Goal: Task Accomplishment & Management: Manage account settings

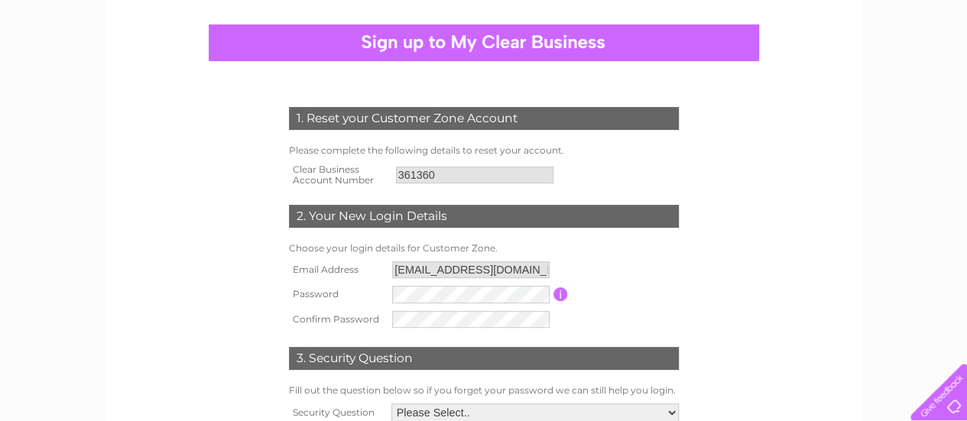
scroll to position [153, 0]
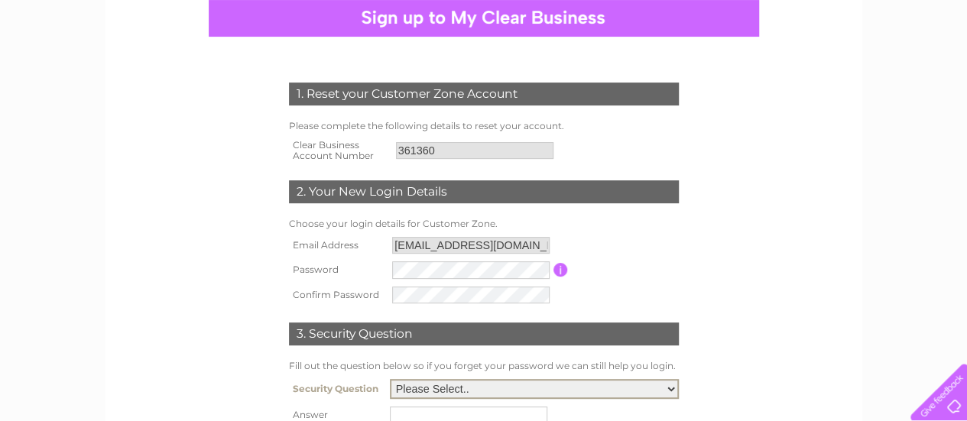
click at [580, 390] on select "Please Select.. In what town or city was your first job? In what town or city d…" at bounding box center [534, 389] width 289 height 20
click at [602, 395] on select "Please Select.. In what town or city was your first job? In what town or city d…" at bounding box center [534, 389] width 289 height 20
click at [668, 393] on select "Please Select.. In what town or city was your first job? In what town or city d…" at bounding box center [534, 389] width 289 height 20
drag, startPoint x: 666, startPoint y: 393, endPoint x: 659, endPoint y: 416, distance: 24.9
click at [659, 416] on tbody "Security Question Please Select.. In what town or city was your first job? In w…" at bounding box center [483, 419] width 397 height 89
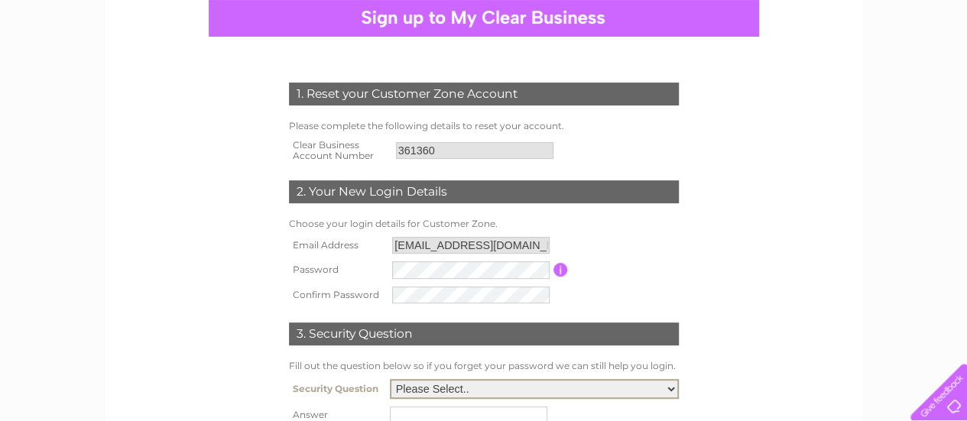
click at [671, 392] on select "Please Select.. In what town or city was your first job? In what town or city d…" at bounding box center [534, 389] width 289 height 20
select select "1"
click at [390, 381] on select "Please Select.. In what town or city was your first job? In what town or city d…" at bounding box center [534, 389] width 289 height 20
click at [689, 397] on div "1. Reset your Customer Zone Account Please complete the following details to re…" at bounding box center [483, 265] width 461 height 396
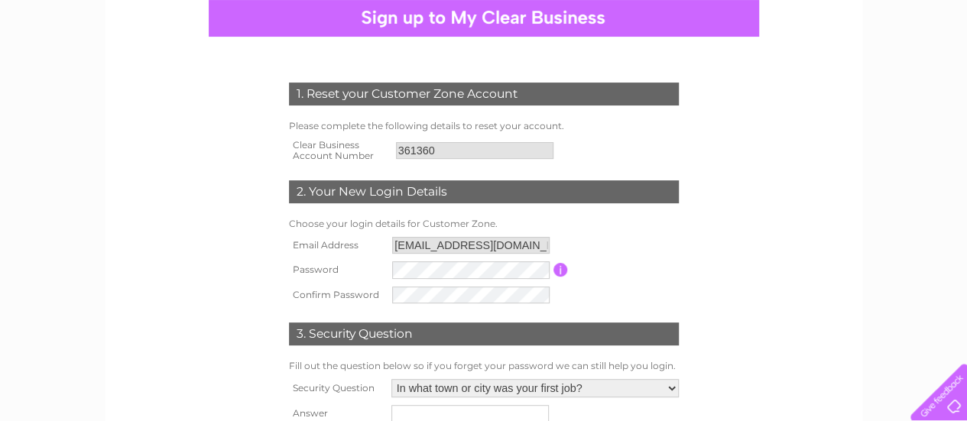
drag, startPoint x: 688, startPoint y: 395, endPoint x: 716, endPoint y: 382, distance: 30.4
click at [716, 382] on form "1. Reset your Customer Zone Account Please complete the following details to re…" at bounding box center [483, 273] width 727 height 442
click at [717, 382] on form "1. Reset your Customer Zone Account Please complete the following details to re…" at bounding box center [483, 273] width 727 height 442
click at [709, 381] on div "1. Reset your Customer Zone Account Please complete the following details to re…" at bounding box center [483, 265] width 461 height 396
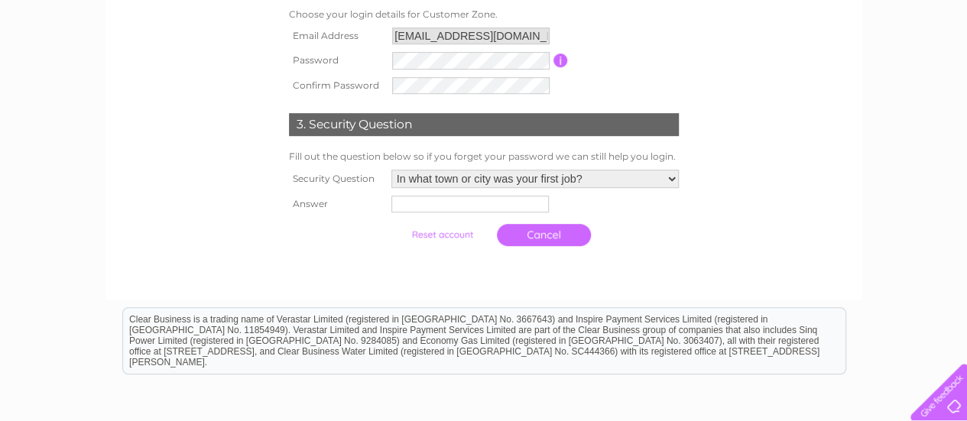
scroll to position [367, 0]
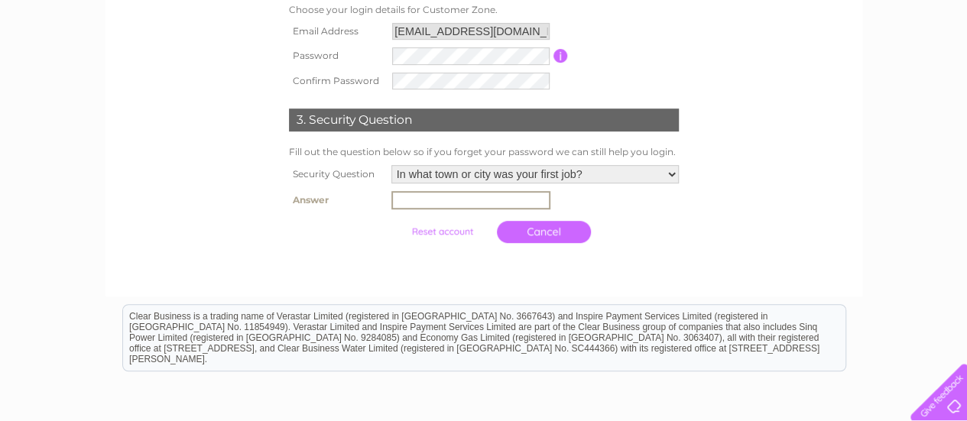
click at [489, 199] on input "text" at bounding box center [470, 200] width 159 height 18
type input "exeter"
click at [442, 232] on input "submit" at bounding box center [442, 229] width 94 height 21
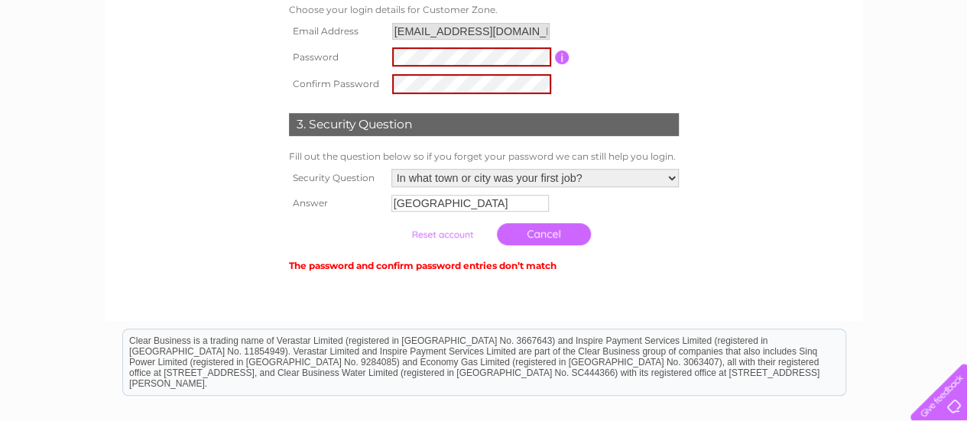
click at [548, 243] on link "Cancel" at bounding box center [544, 234] width 94 height 22
click at [548, 244] on link "Cancel" at bounding box center [544, 234] width 94 height 22
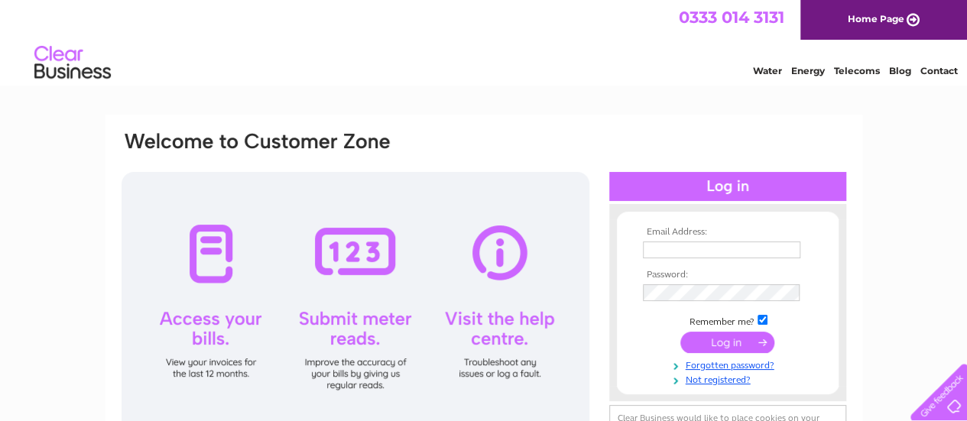
click at [196, 367] on div at bounding box center [355, 305] width 468 height 267
click at [225, 358] on div at bounding box center [355, 305] width 468 height 267
click at [203, 256] on div at bounding box center [355, 305] width 468 height 267
click at [197, 319] on div at bounding box center [355, 305] width 468 height 267
drag, startPoint x: 810, startPoint y: 283, endPoint x: 808, endPoint y: 298, distance: 14.7
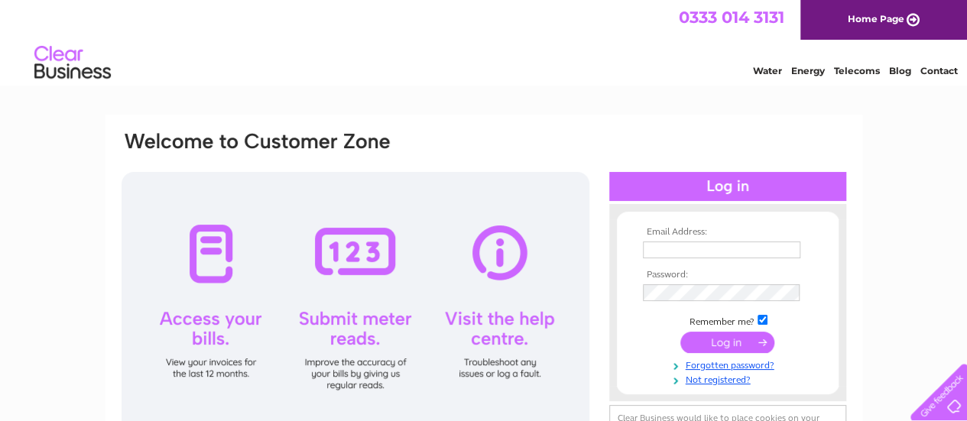
click at [808, 298] on td at bounding box center [727, 292] width 177 height 25
click at [738, 340] on input "submit" at bounding box center [727, 342] width 94 height 21
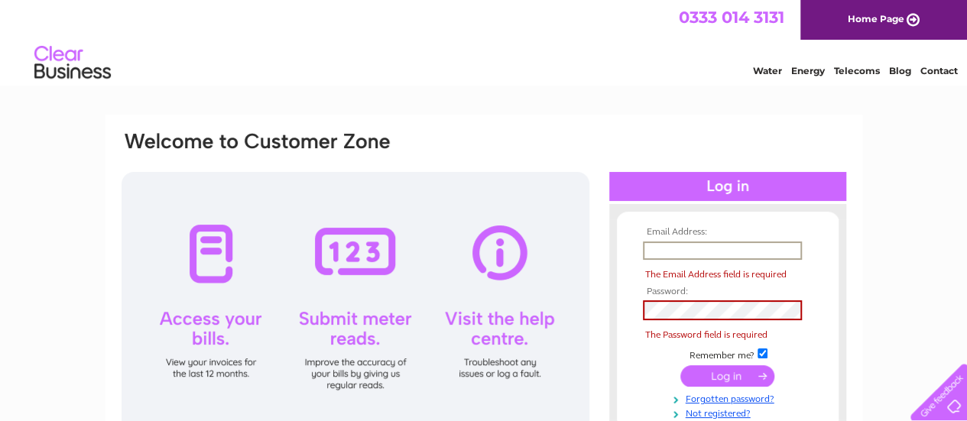
click at [793, 256] on input "text" at bounding box center [722, 250] width 159 height 18
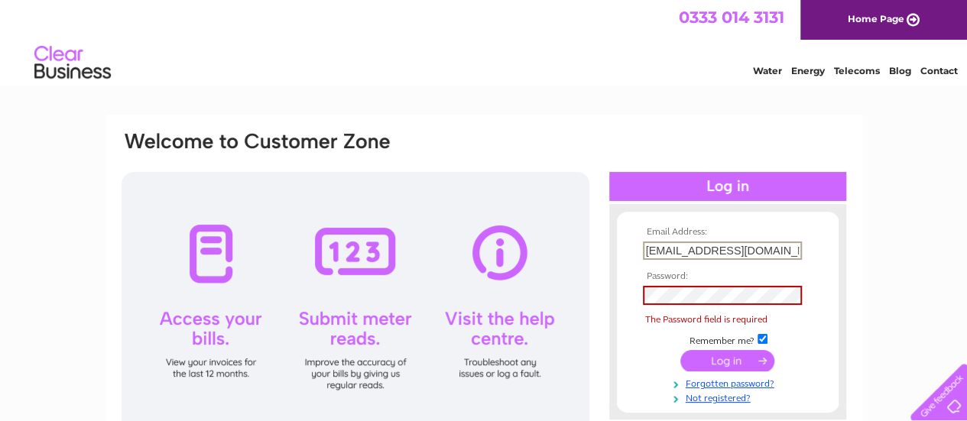
type input "culmstockgaragr@yahoo.co.uk"
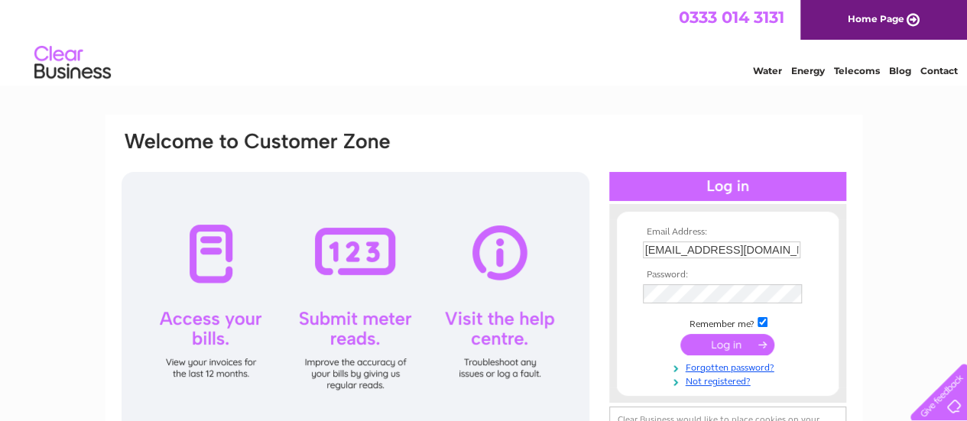
click at [723, 340] on input "submit" at bounding box center [727, 344] width 94 height 21
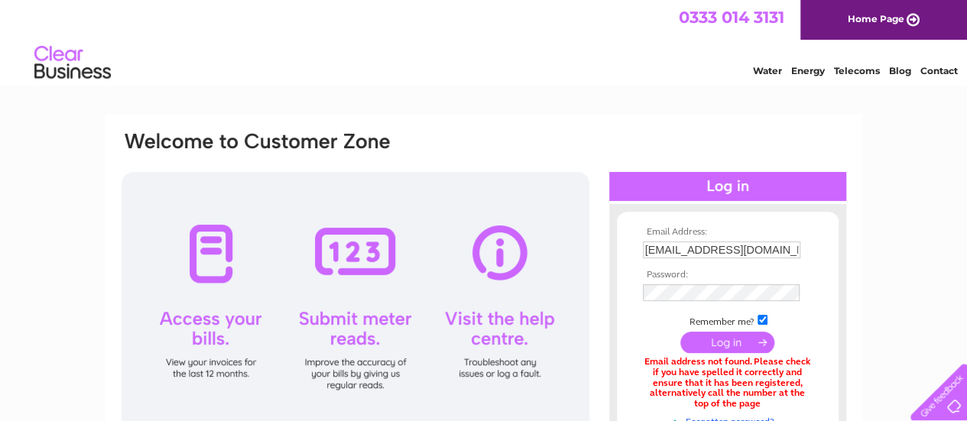
click at [820, 349] on form "Email Address: [EMAIL_ADDRESS][DOMAIN_NAME] Password:" at bounding box center [728, 334] width 222 height 215
click at [818, 331] on form "Email Address: culmstockgaragr@yahoo.co.uk Password:" at bounding box center [728, 334] width 222 height 215
click at [801, 248] on td "culmstockgaragr@yahoo.co.uk" at bounding box center [727, 250] width 177 height 24
click at [790, 254] on input "culmstockgaragr@yahoo.co.uk" at bounding box center [722, 250] width 159 height 18
type input "k"
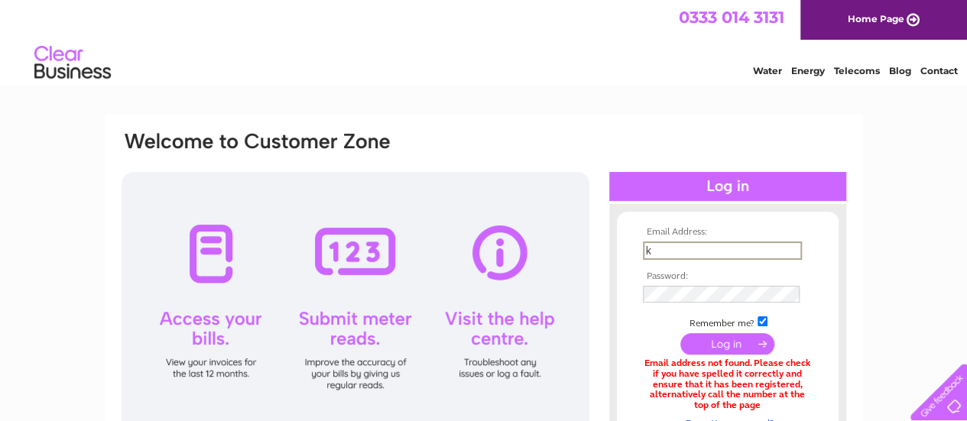
click at [790, 254] on input "k" at bounding box center [722, 250] width 159 height 18
click at [785, 251] on input "k" at bounding box center [722, 250] width 159 height 18
type input "[EMAIL_ADDRESS][DOMAIN_NAME]"
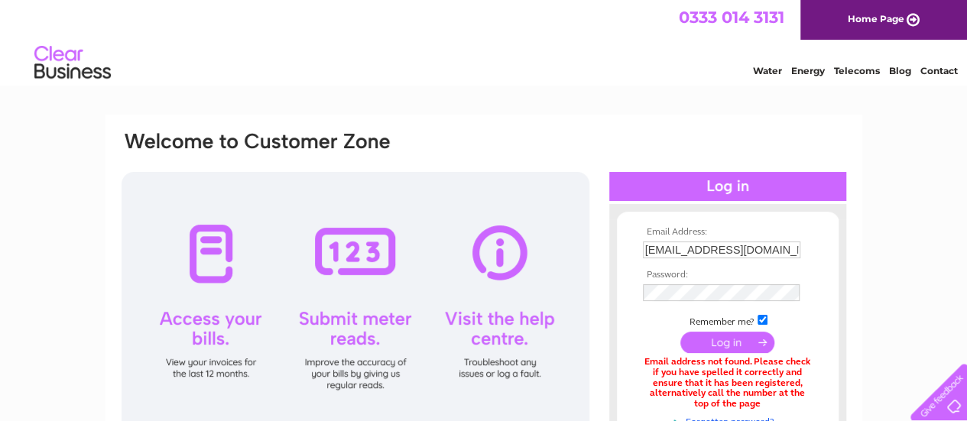
drag, startPoint x: 819, startPoint y: 270, endPoint x: 840, endPoint y: 260, distance: 23.9
click at [840, 260] on div "Email Address: culmstockgarage@yahoo.co.uk Password:" at bounding box center [727, 330] width 237 height 223
click at [731, 342] on input "submit" at bounding box center [727, 342] width 94 height 21
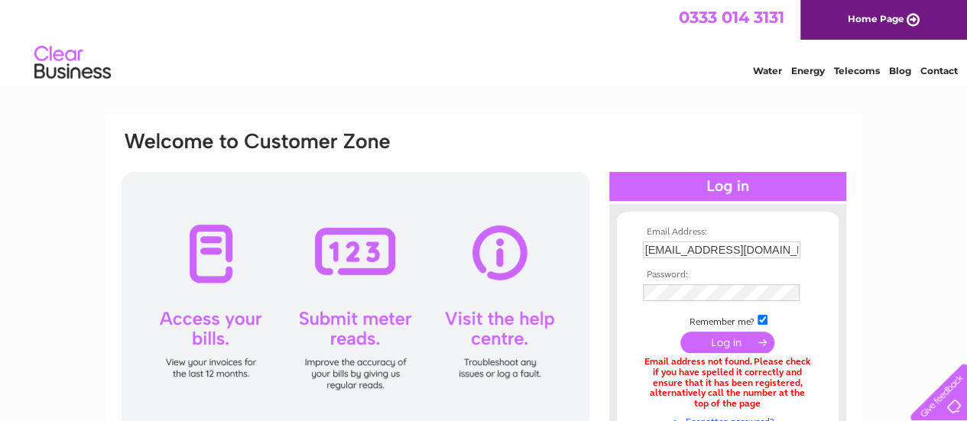
click at [715, 342] on input "submit" at bounding box center [727, 342] width 94 height 21
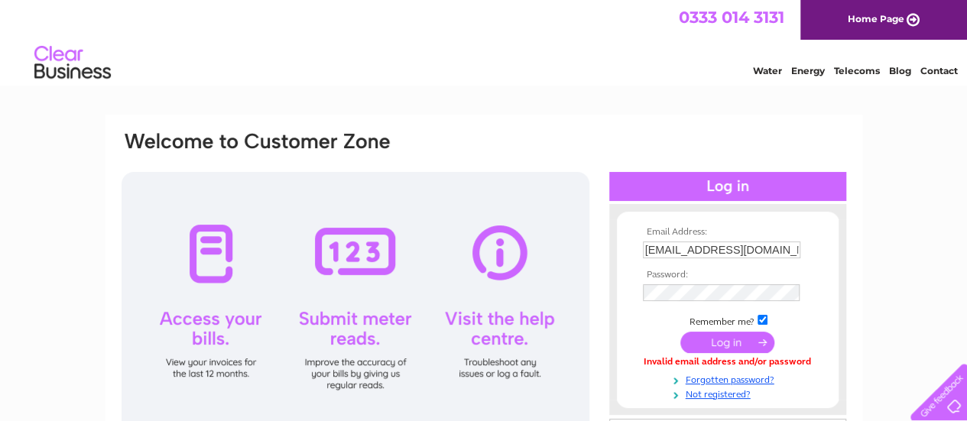
click at [720, 342] on input "submit" at bounding box center [727, 342] width 94 height 21
click at [816, 288] on form "Email Address: [EMAIL_ADDRESS][DOMAIN_NAME] Password:" at bounding box center [728, 313] width 222 height 173
click at [723, 337] on input "submit" at bounding box center [727, 342] width 94 height 21
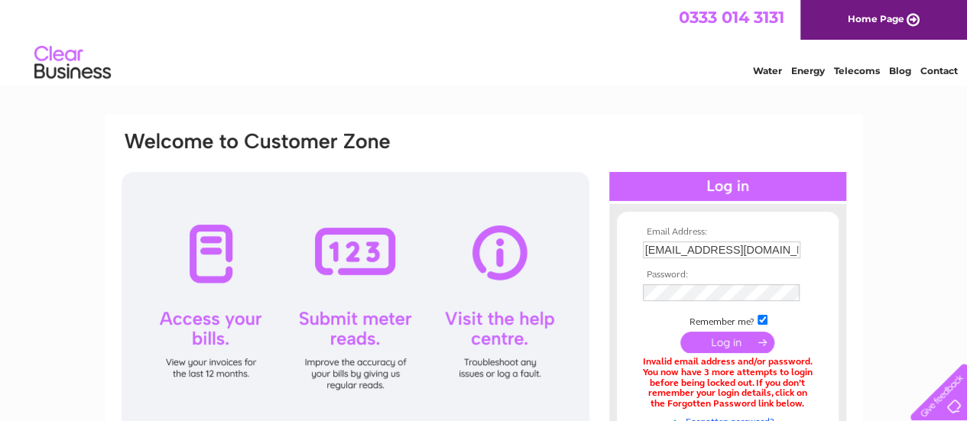
click at [821, 303] on form "Email Address: [EMAIL_ADDRESS][DOMAIN_NAME] Password:" at bounding box center [728, 334] width 222 height 215
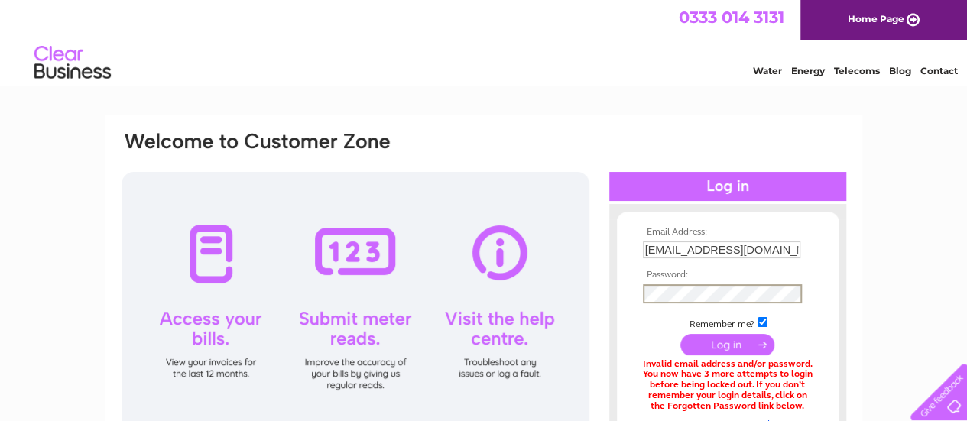
click at [746, 345] on input "submit" at bounding box center [727, 344] width 94 height 21
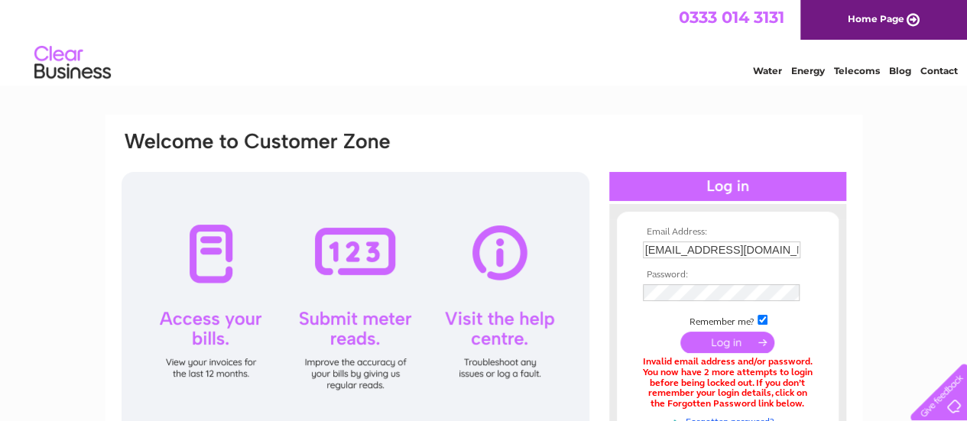
click at [723, 181] on div at bounding box center [727, 186] width 237 height 29
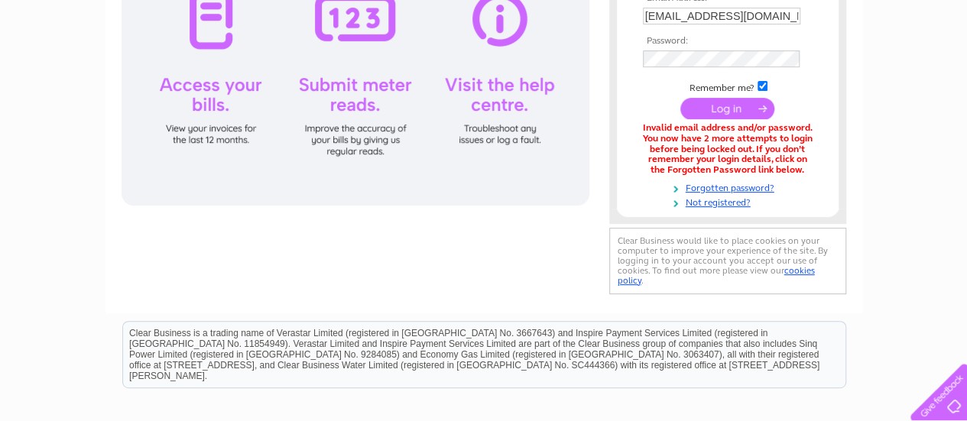
scroll to position [244, 0]
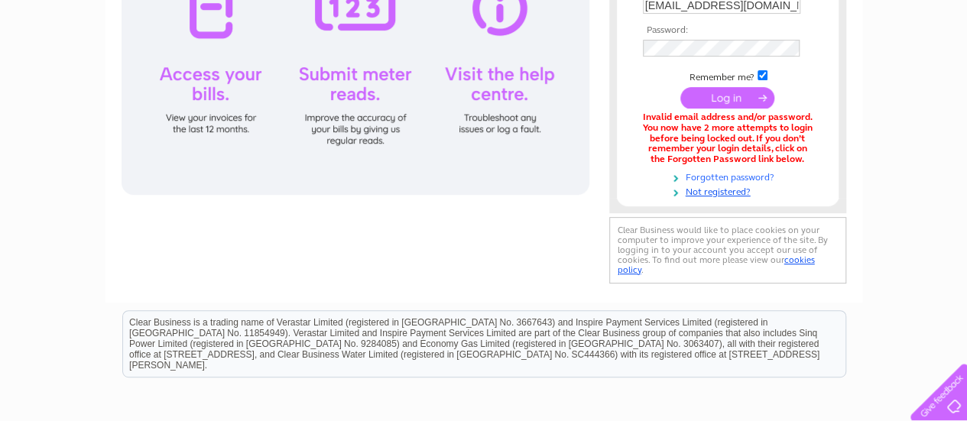
click at [730, 175] on link "Forgotten password?" at bounding box center [729, 176] width 173 height 15
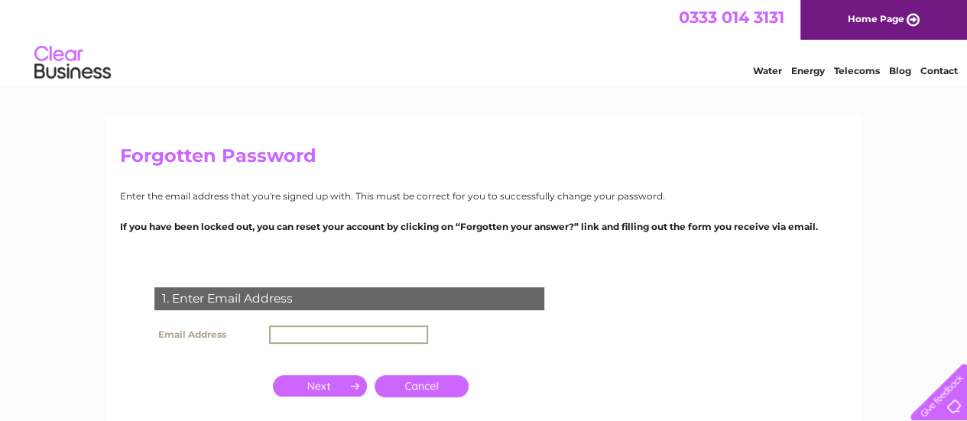
click at [287, 334] on input "text" at bounding box center [348, 334] width 159 height 18
drag, startPoint x: 287, startPoint y: 334, endPoint x: 324, endPoint y: 353, distance: 42.0
click at [324, 353] on tbody "Email Address [EMAIL_ADDRESS][DOMAIN_NAME]" at bounding box center [291, 345] width 281 height 46
type input "[EMAIL_ADDRESS][DOMAIN_NAME]"
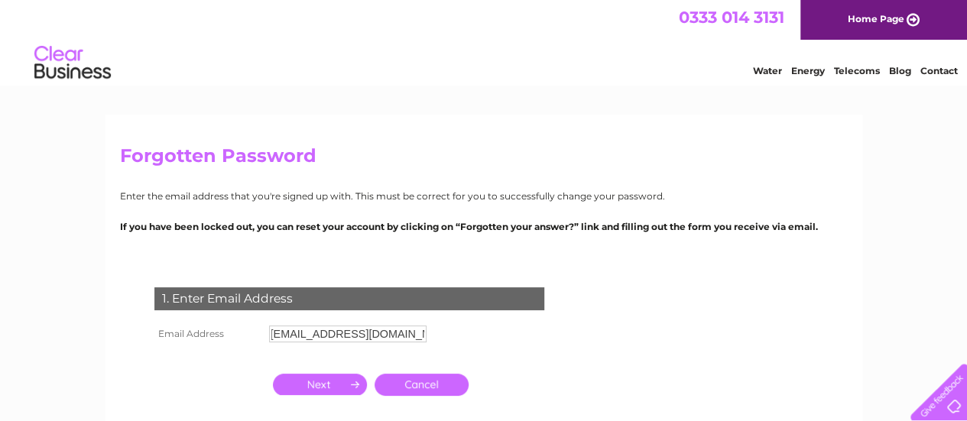
click at [244, 359] on th at bounding box center [208, 356] width 115 height 20
click at [313, 382] on input "button" at bounding box center [320, 384] width 94 height 21
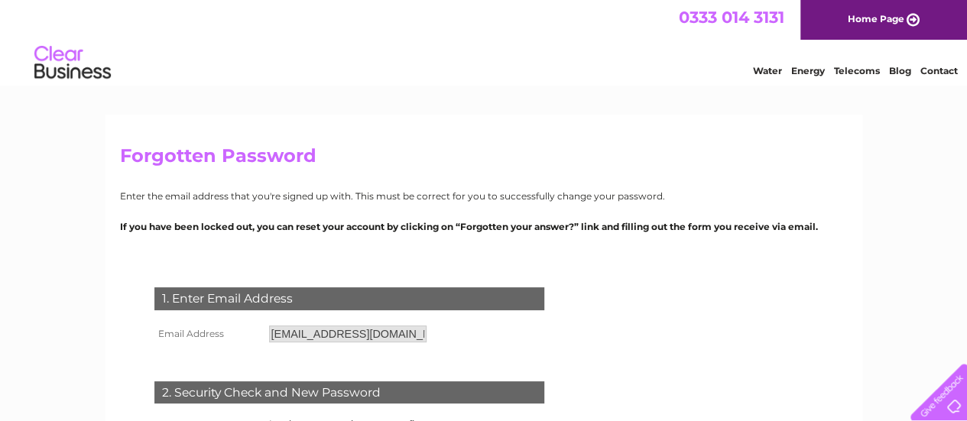
drag, startPoint x: 451, startPoint y: 351, endPoint x: 473, endPoint y: 346, distance: 22.6
click at [473, 346] on div "1. Enter Email Address Email Address [EMAIL_ADDRESS][DOMAIN_NAME] Cancel" at bounding box center [352, 420] width 465 height 296
click at [545, 389] on td "2. Security Check and New Password" at bounding box center [349, 391] width 397 height 50
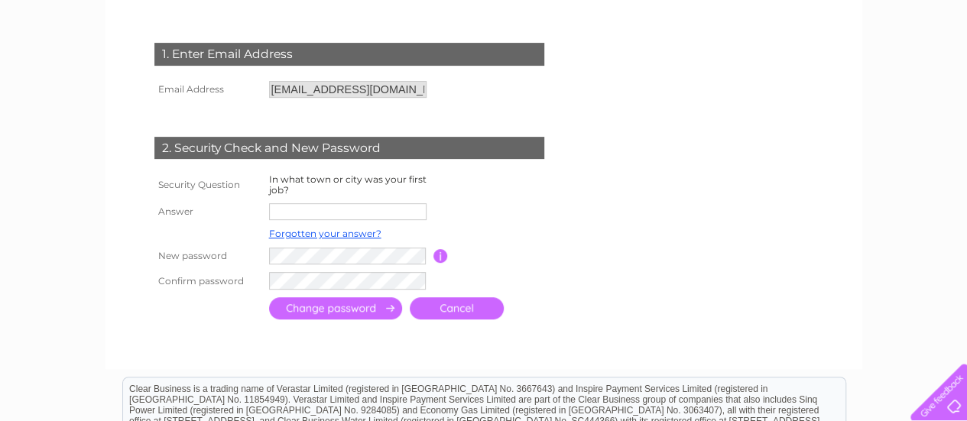
scroll to position [275, 0]
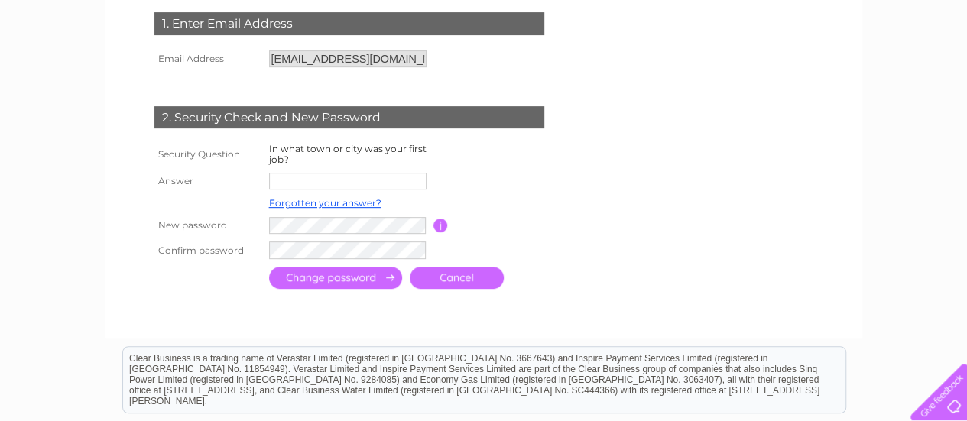
click at [393, 183] on input "text" at bounding box center [347, 181] width 157 height 17
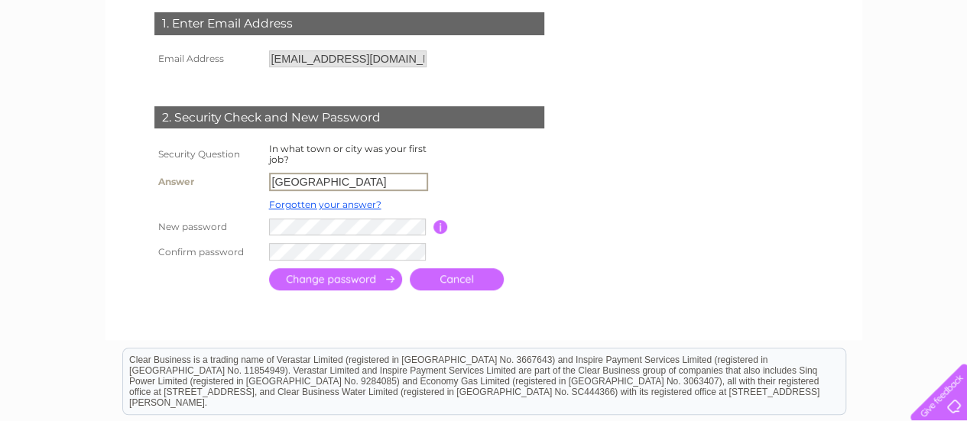
type input "[GEOGRAPHIC_DATA]"
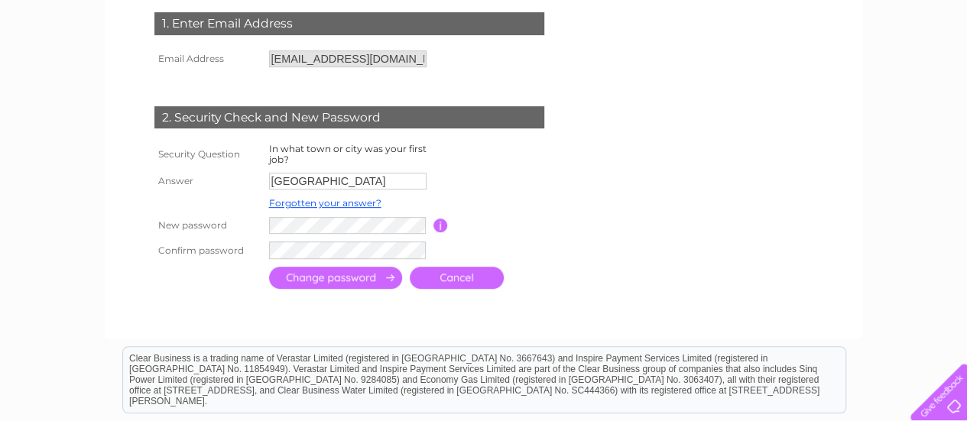
click at [343, 276] on input "submit" at bounding box center [335, 278] width 133 height 22
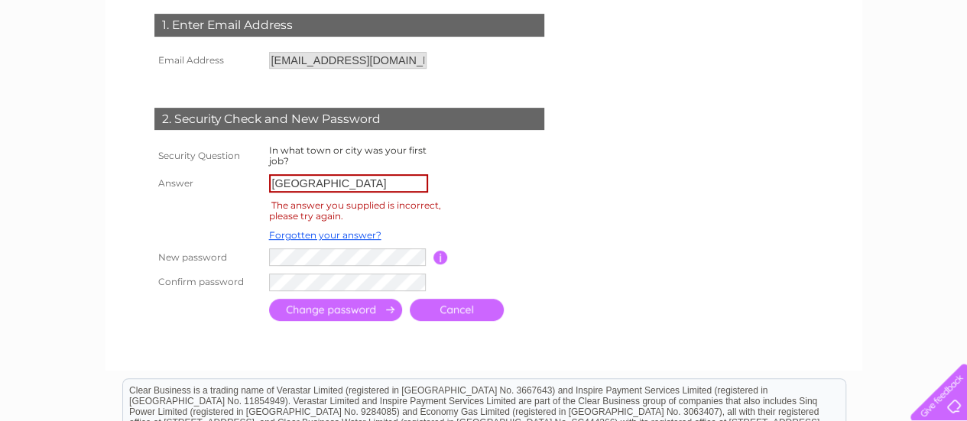
scroll to position [275, 0]
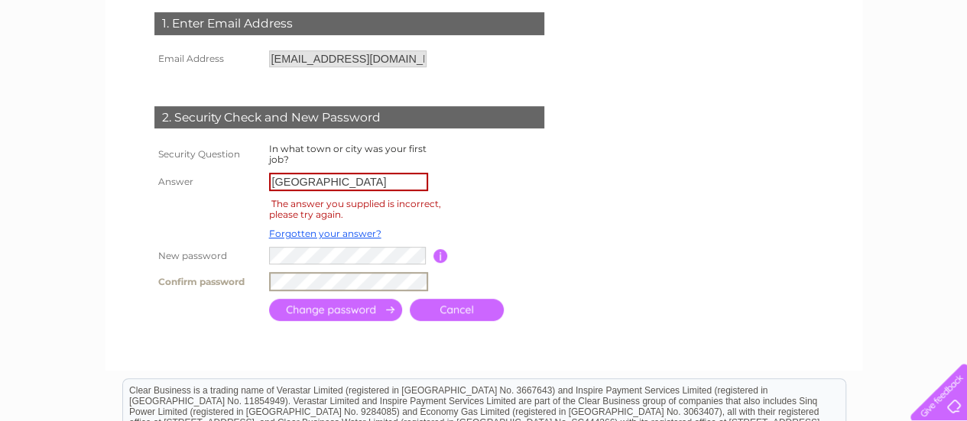
click at [491, 261] on td "Password must be at least 6 characters long" at bounding box center [509, 255] width 122 height 25
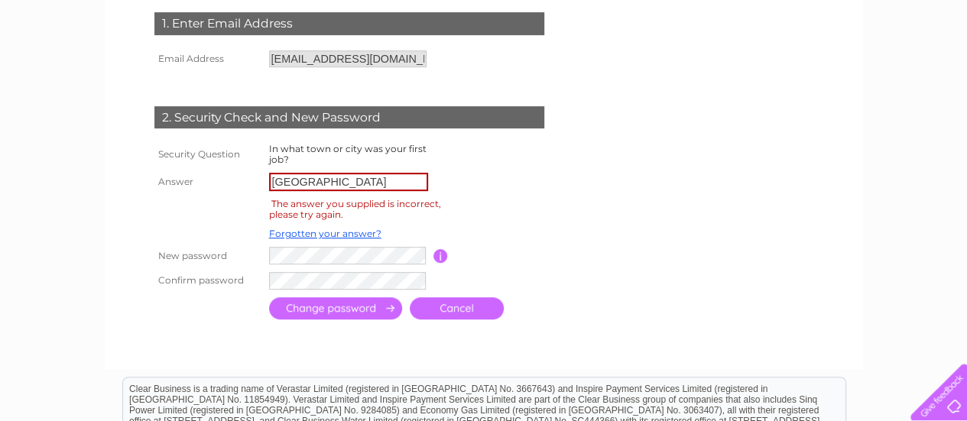
click at [384, 306] on input "submit" at bounding box center [335, 308] width 133 height 22
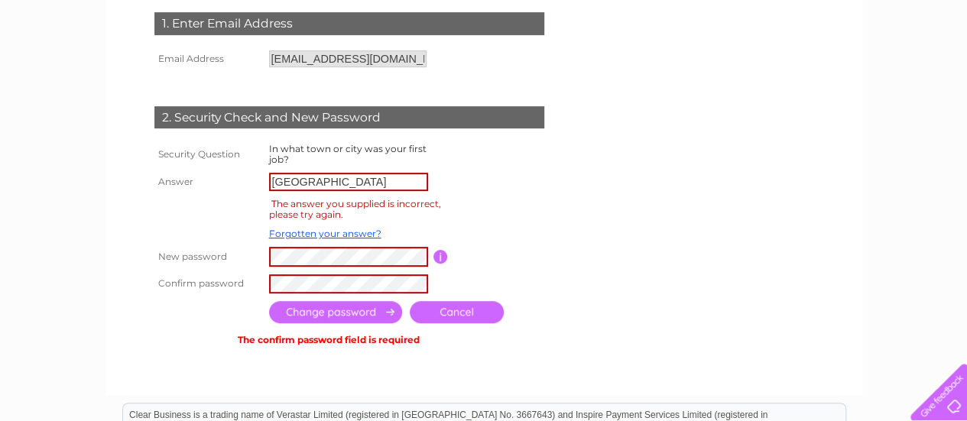
click at [355, 305] on input "submit" at bounding box center [335, 312] width 133 height 22
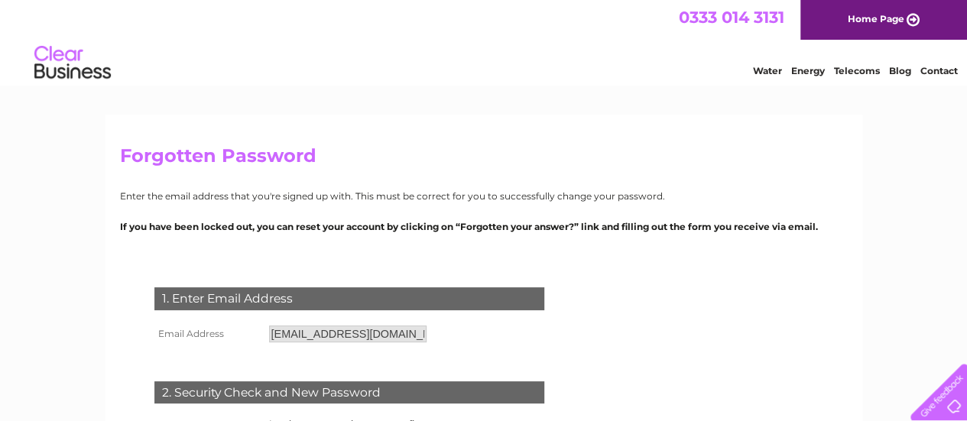
drag, startPoint x: 668, startPoint y: 276, endPoint x: 683, endPoint y: 282, distance: 16.5
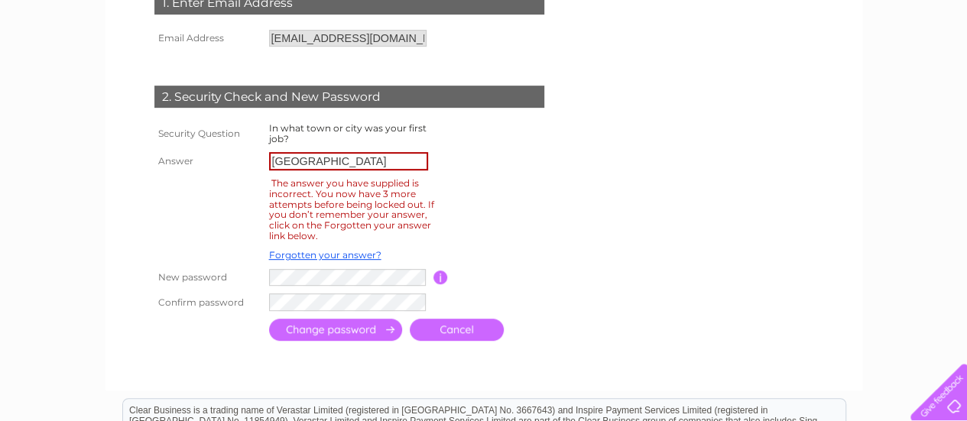
scroll to position [306, 0]
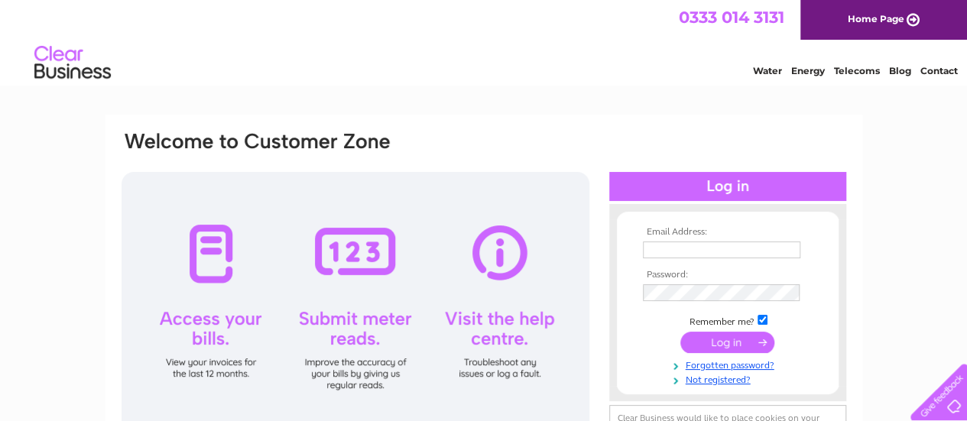
click at [212, 241] on div at bounding box center [355, 305] width 468 height 267
click at [249, 140] on div at bounding box center [338, 151] width 436 height 42
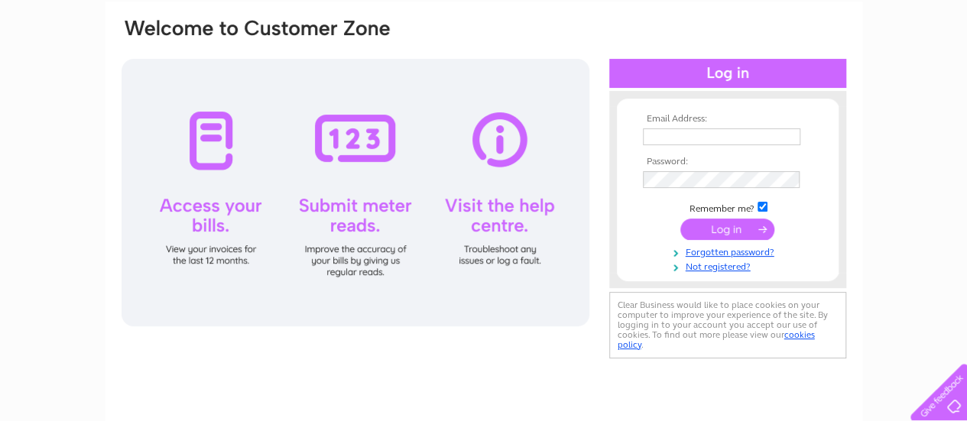
scroll to position [122, 0]
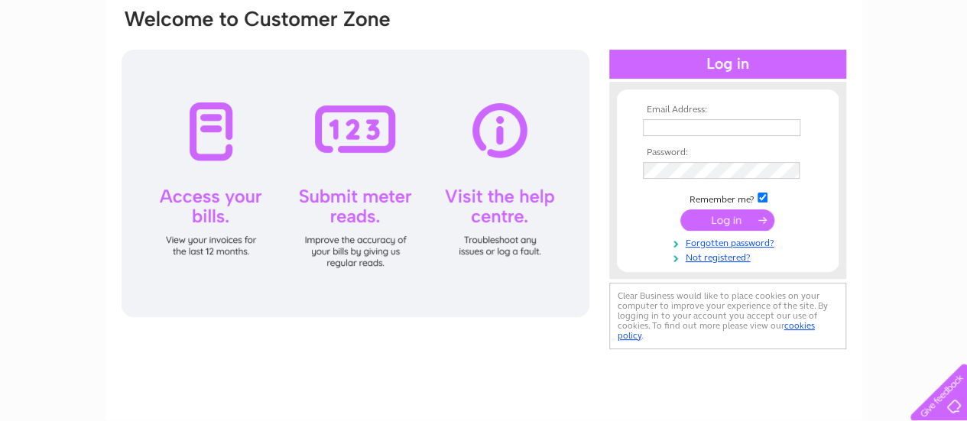
click at [721, 219] on input "submit" at bounding box center [727, 219] width 94 height 21
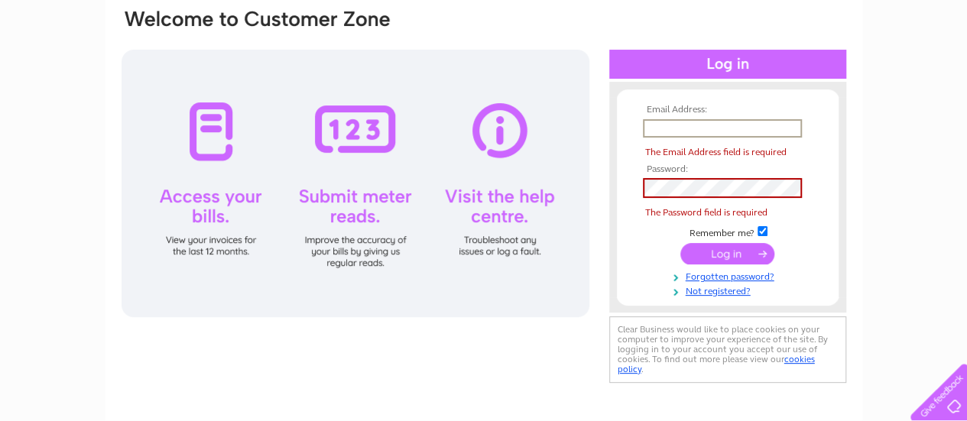
click at [748, 128] on input "text" at bounding box center [722, 128] width 159 height 18
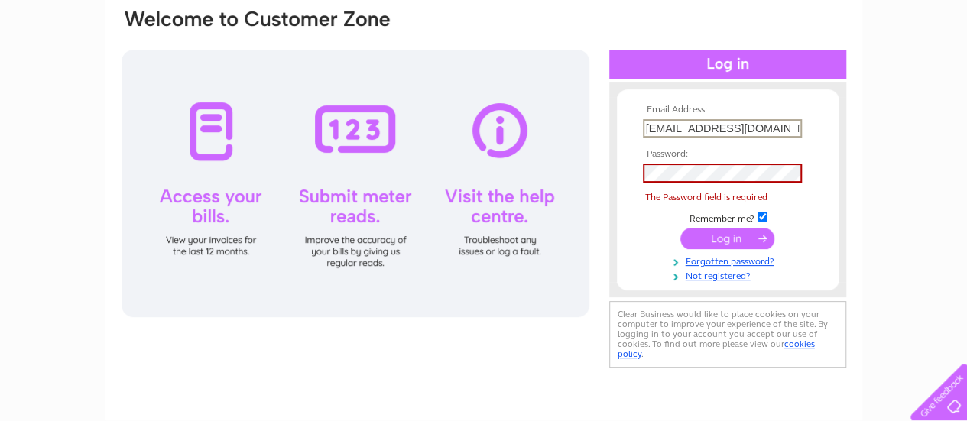
scroll to position [0, 1]
type input "[EMAIL_ADDRESS][DOMAIN_NAME]"
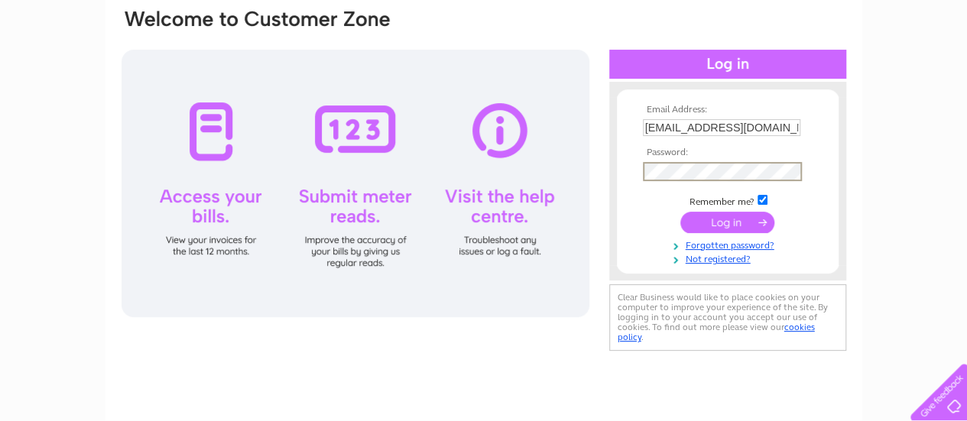
click at [755, 216] on input "submit" at bounding box center [727, 222] width 94 height 21
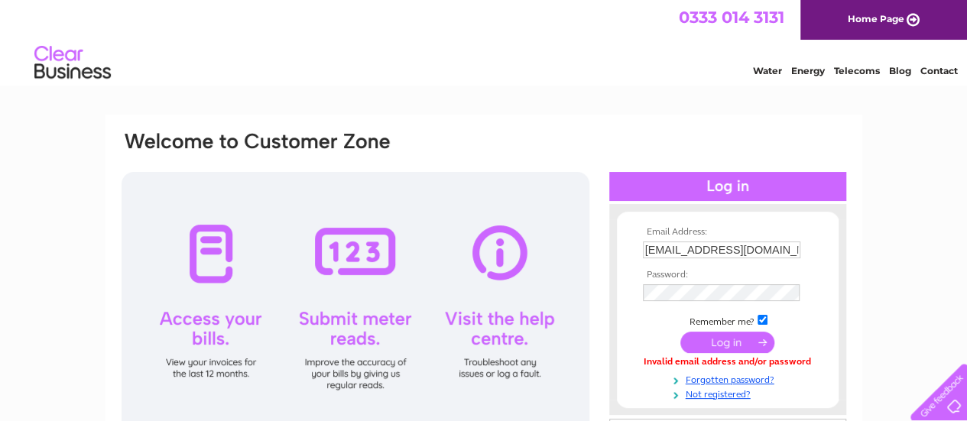
drag, startPoint x: 0, startPoint y: 0, endPoint x: 852, endPoint y: 250, distance: 887.8
click at [852, 250] on div "Email Address: [EMAIL_ADDRESS][DOMAIN_NAME] Password:" at bounding box center [483, 329] width 756 height 428
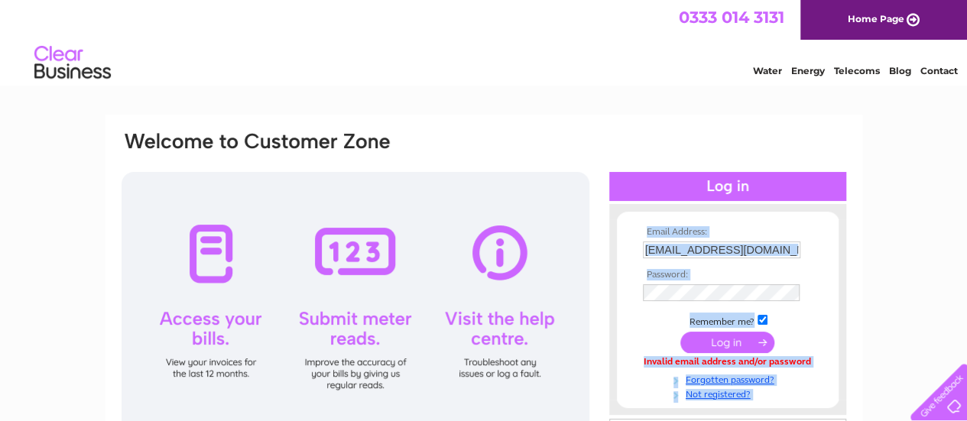
click at [829, 328] on form "Email Address: [EMAIL_ADDRESS][DOMAIN_NAME] Password:" at bounding box center [728, 313] width 222 height 173
